Goal: Task Accomplishment & Management: Use online tool/utility

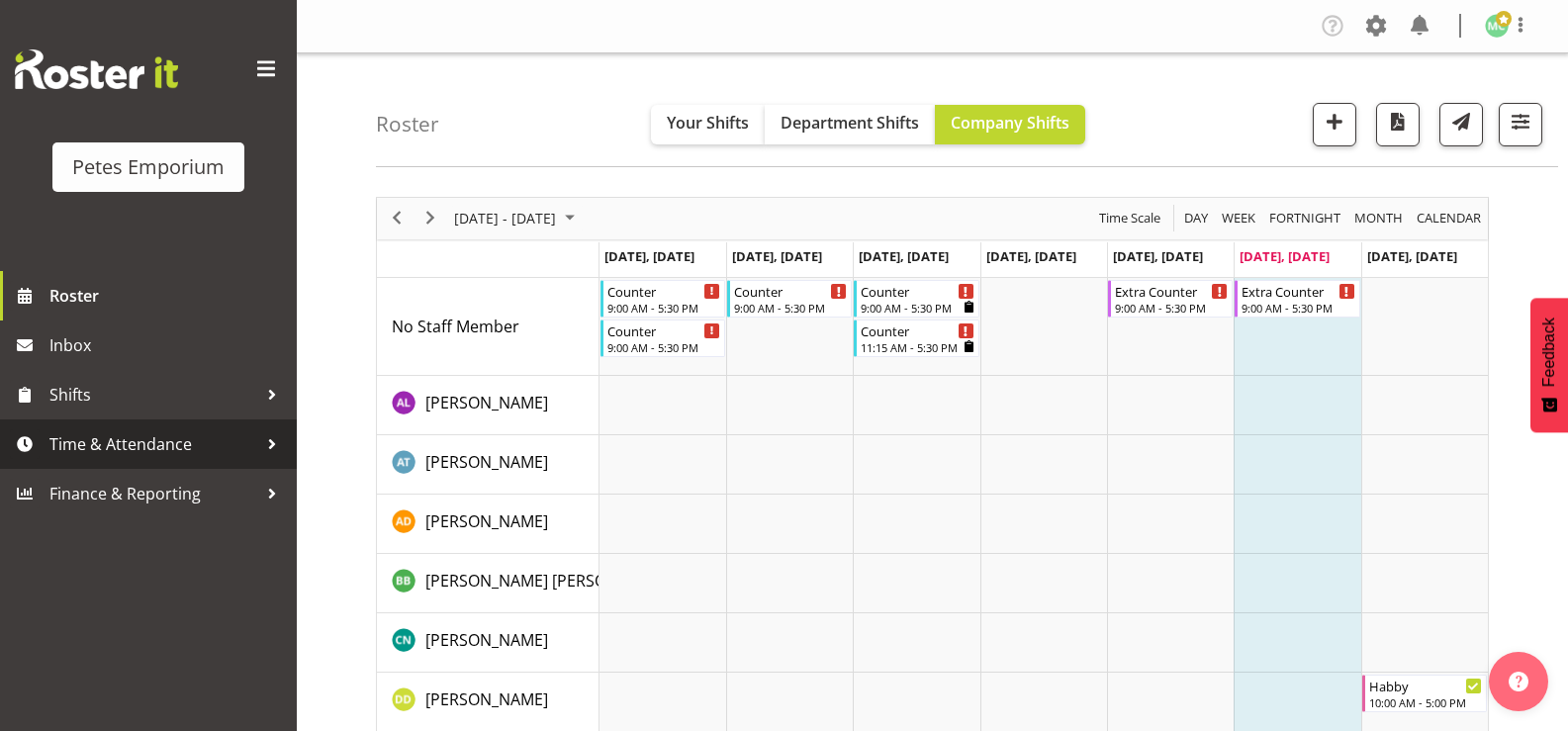
click at [84, 450] on span "Time & Attendance" at bounding box center [153, 444] width 208 height 30
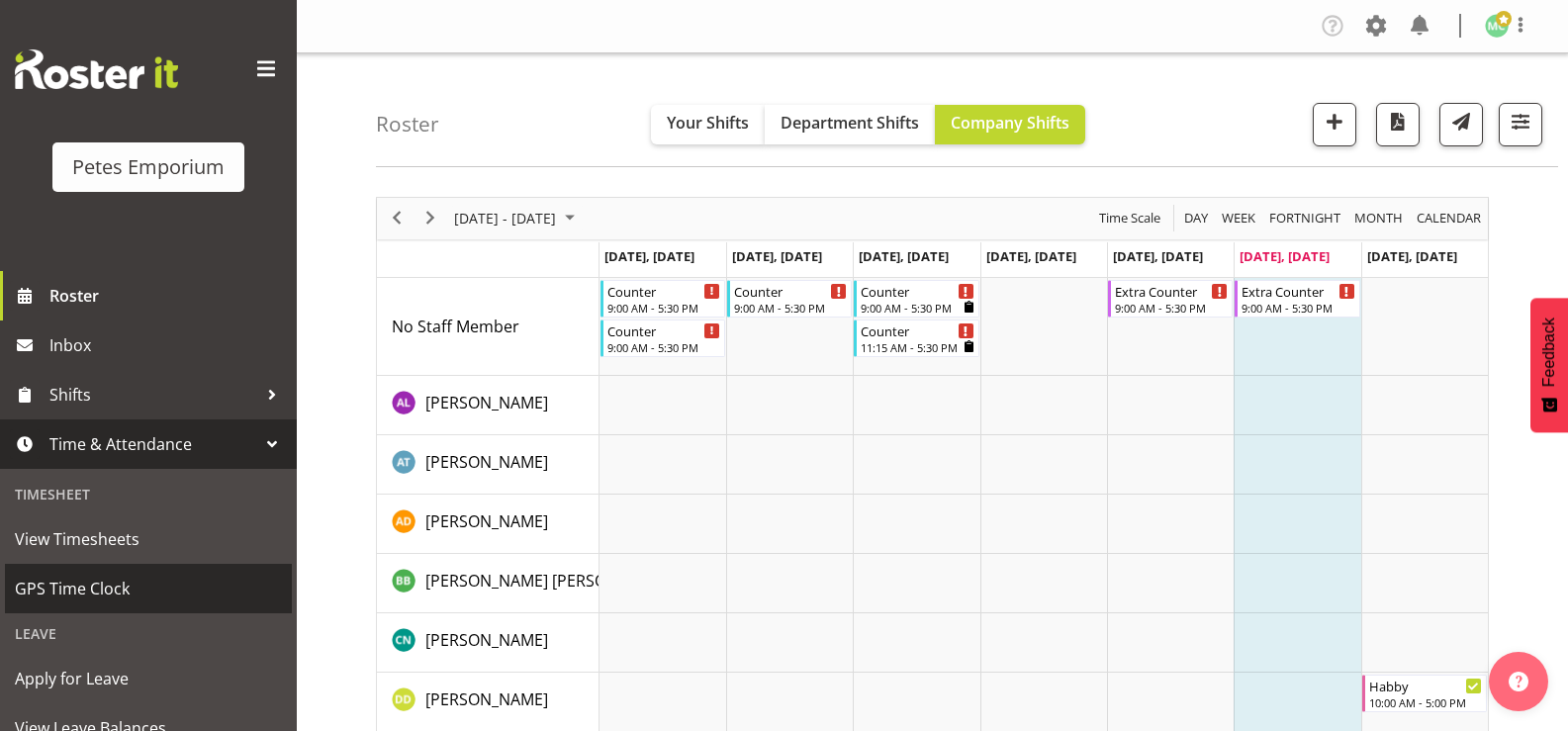
click at [137, 601] on span "GPS Time Clock" at bounding box center [148, 589] width 267 height 30
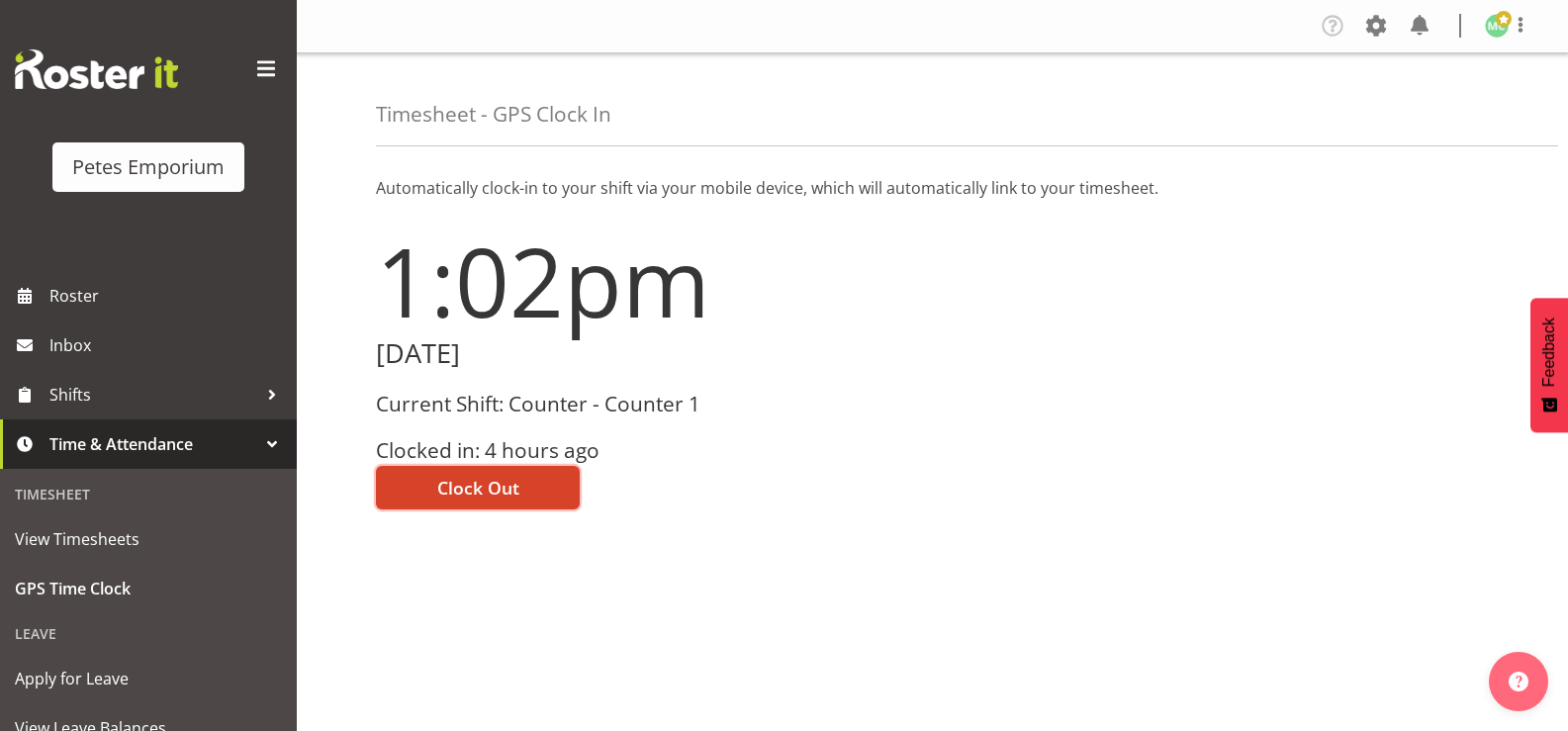
click at [530, 492] on button "Clock Out" at bounding box center [477, 488] width 204 height 44
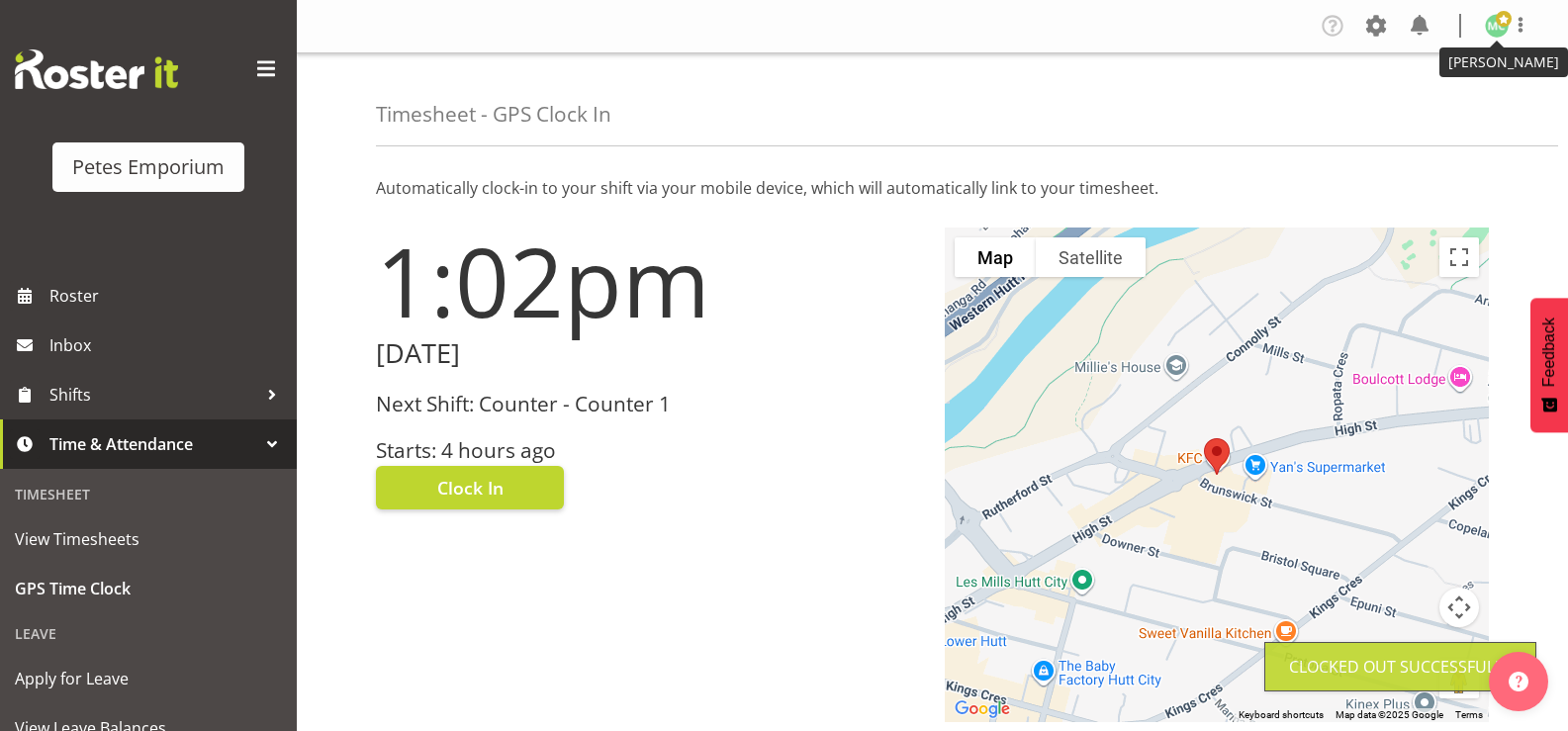
click at [1500, 27] on span at bounding box center [1503, 19] width 16 height 16
click at [1496, 102] on link "Log Out" at bounding box center [1437, 104] width 190 height 36
